Goal: Task Accomplishment & Management: Use online tool/utility

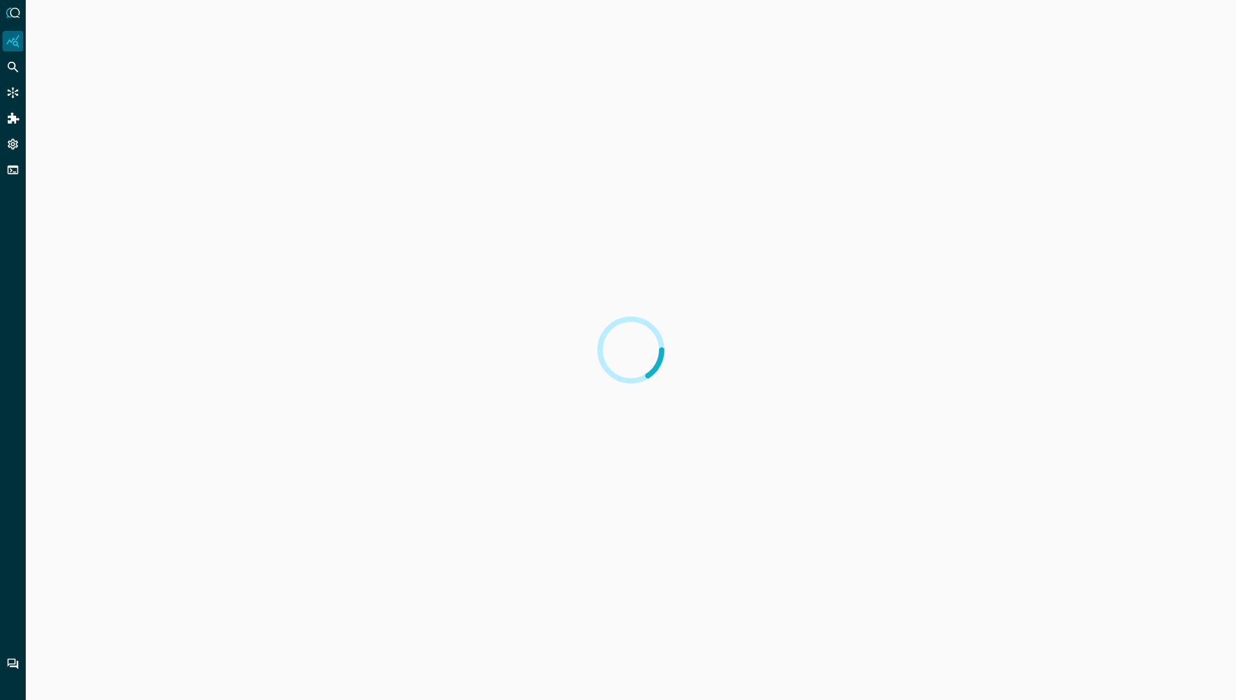
click at [1107, 21] on div at bounding box center [631, 350] width 1210 height 700
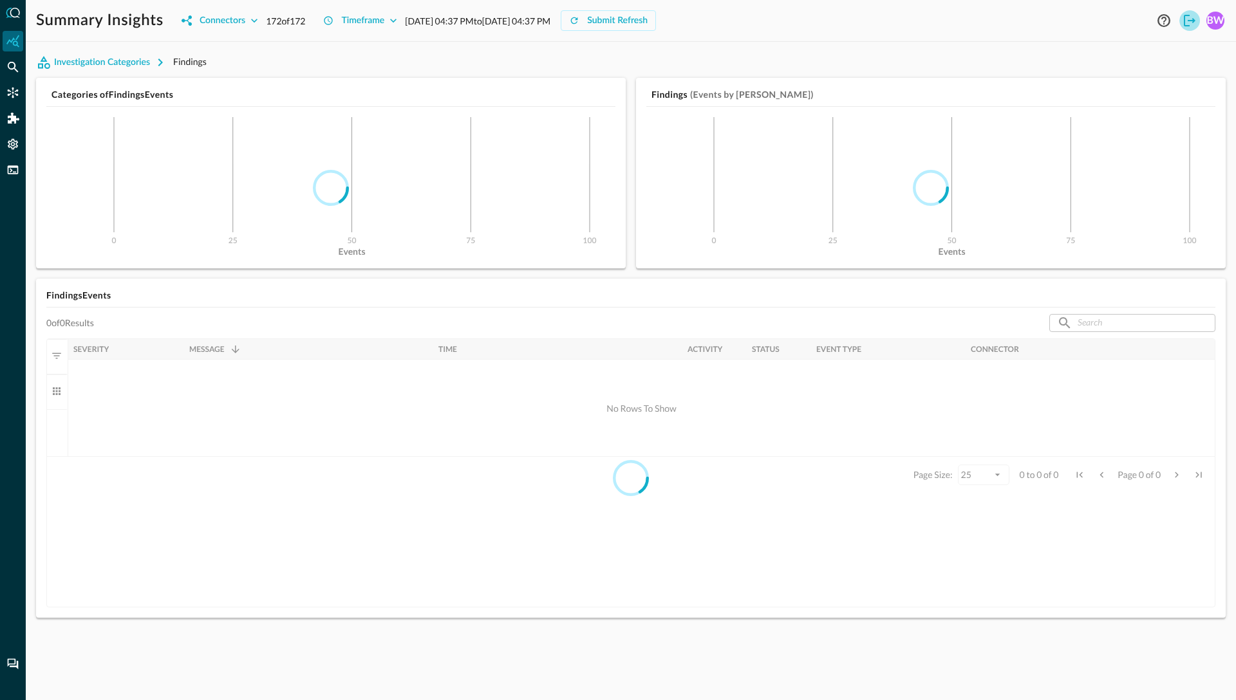
click at [1188, 17] on icon "Logout" at bounding box center [1189, 20] width 15 height 15
